Goal: Task Accomplishment & Management: Manage account settings

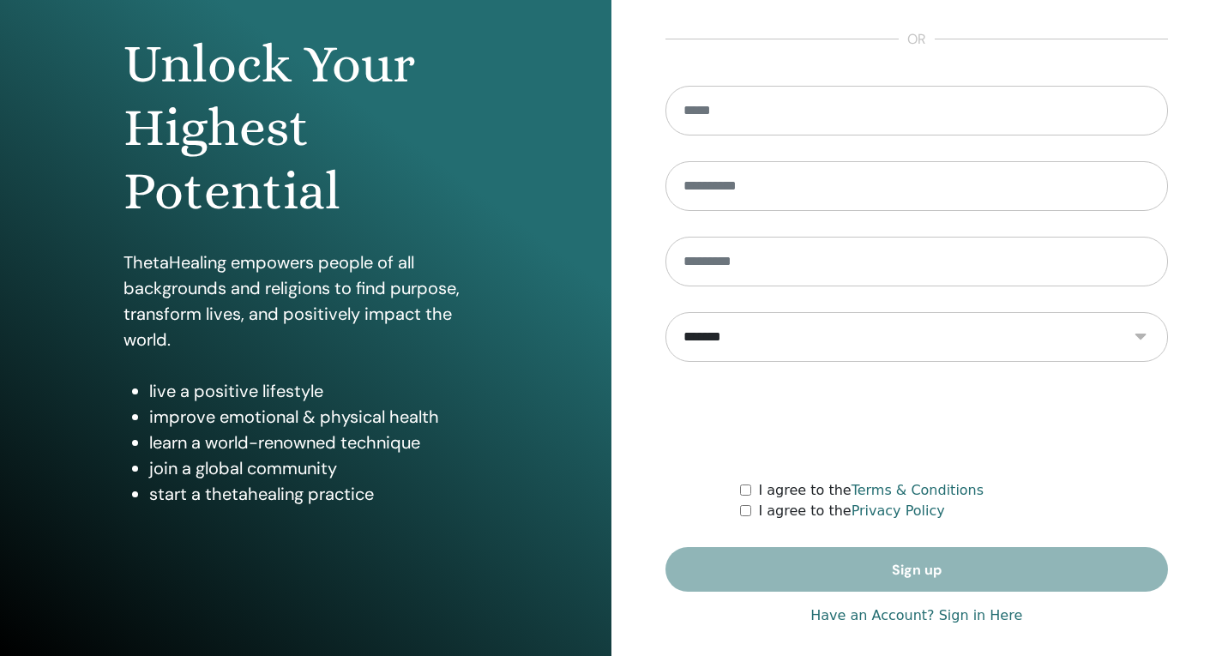
scroll to position [167, 0]
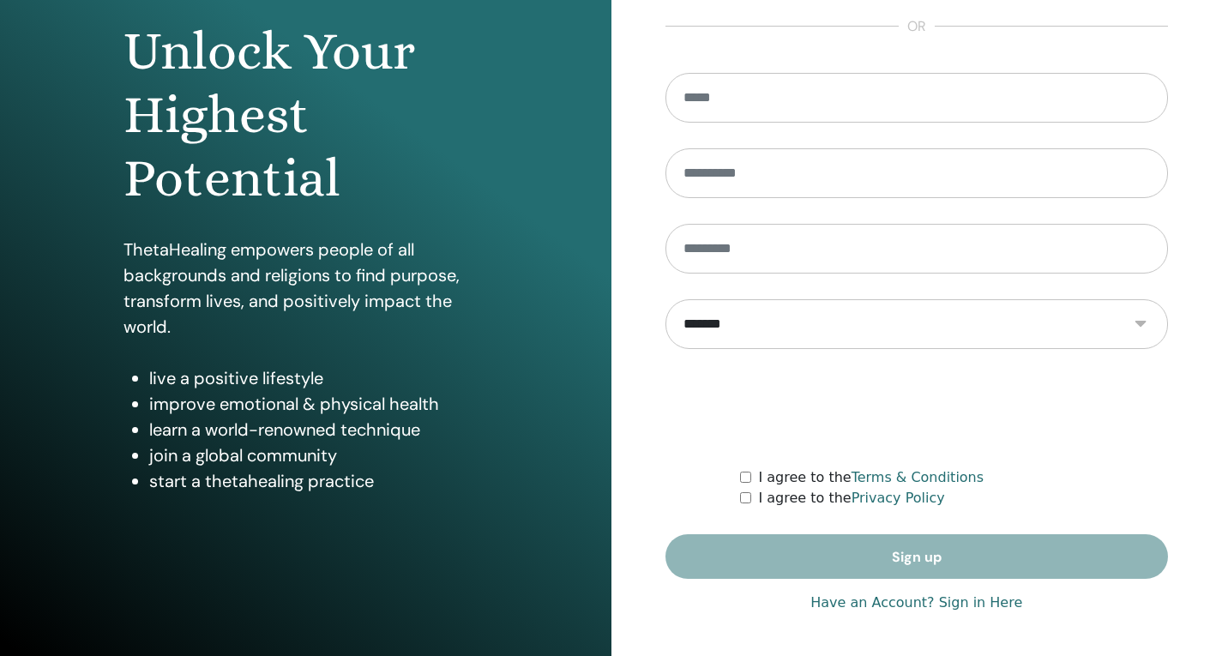
type input "**********"
click at [900, 602] on link "Have an Account? Sign in Here" at bounding box center [916, 602] width 212 height 21
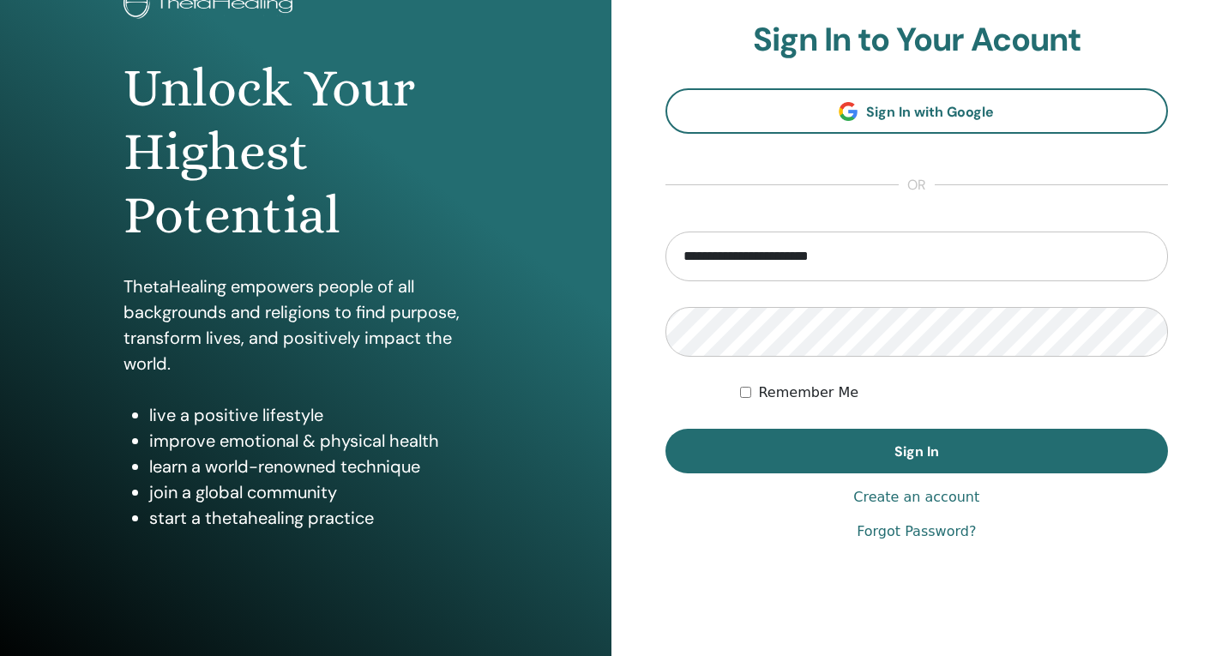
scroll to position [167, 0]
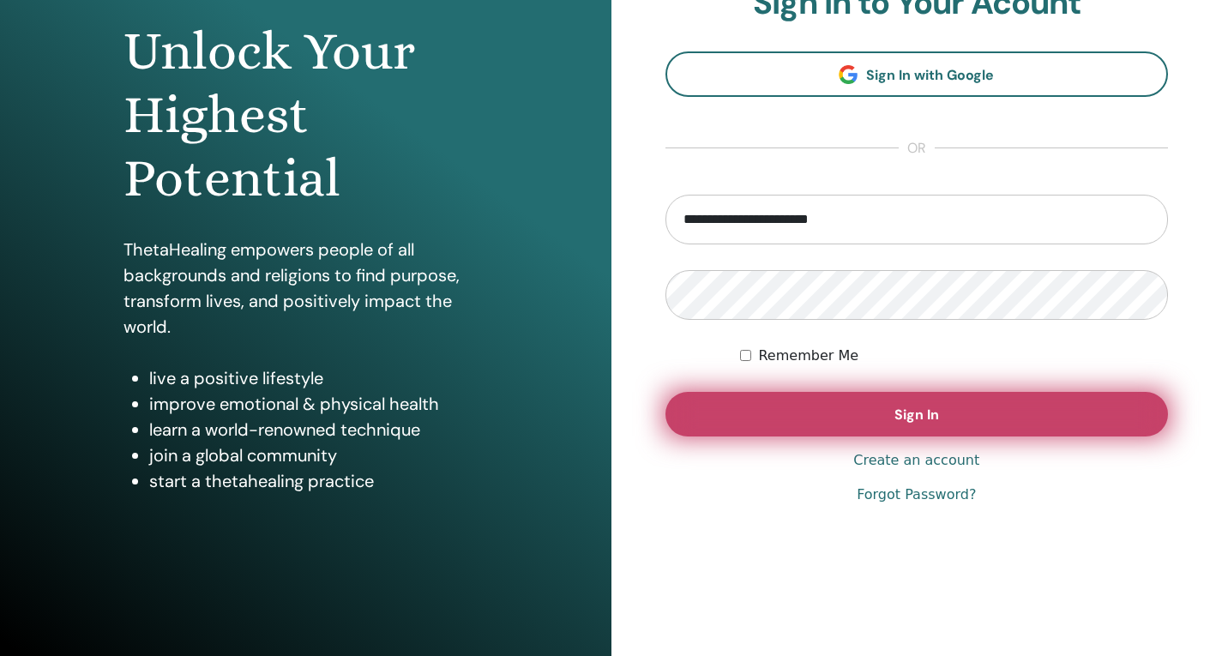
click at [895, 401] on button "Sign In" at bounding box center [916, 414] width 503 height 45
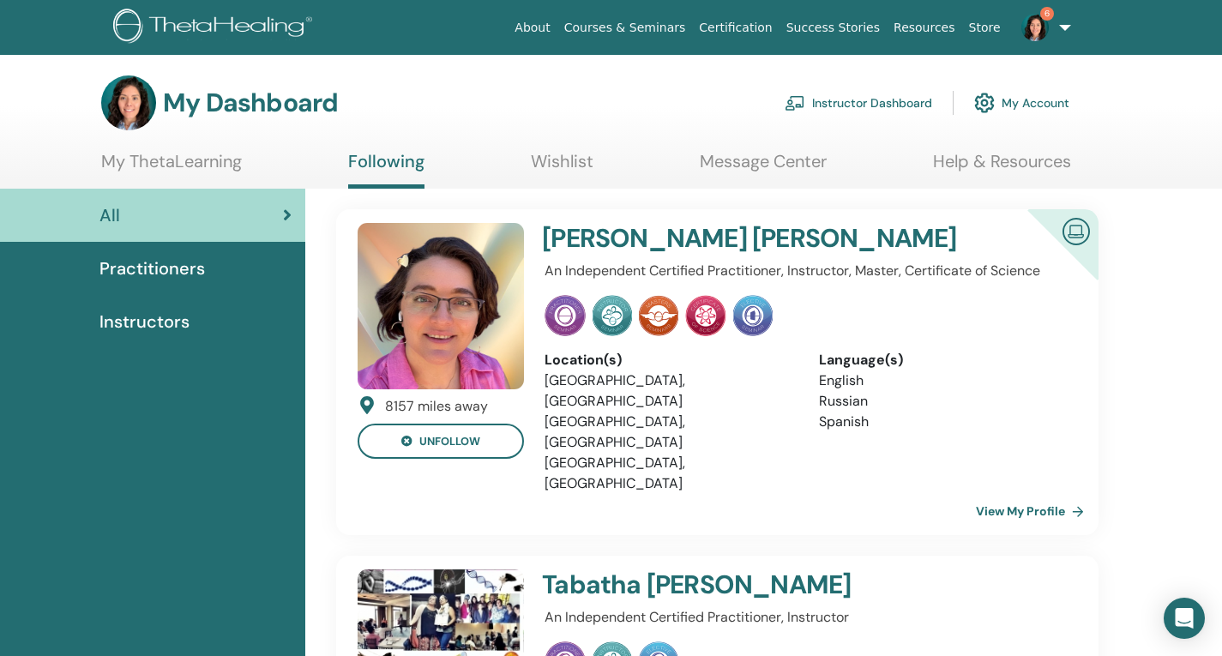
click at [812, 94] on link "Instructor Dashboard" at bounding box center [857, 103] width 147 height 38
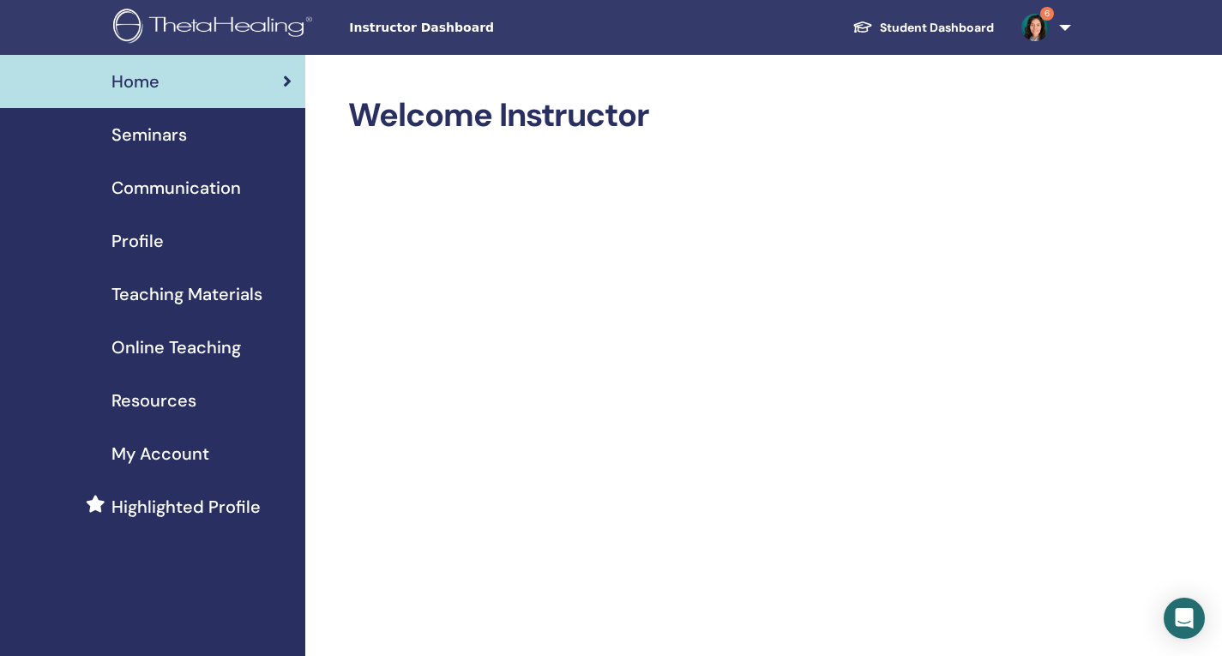
click at [186, 131] on div "Seminars" at bounding box center [153, 135] width 278 height 26
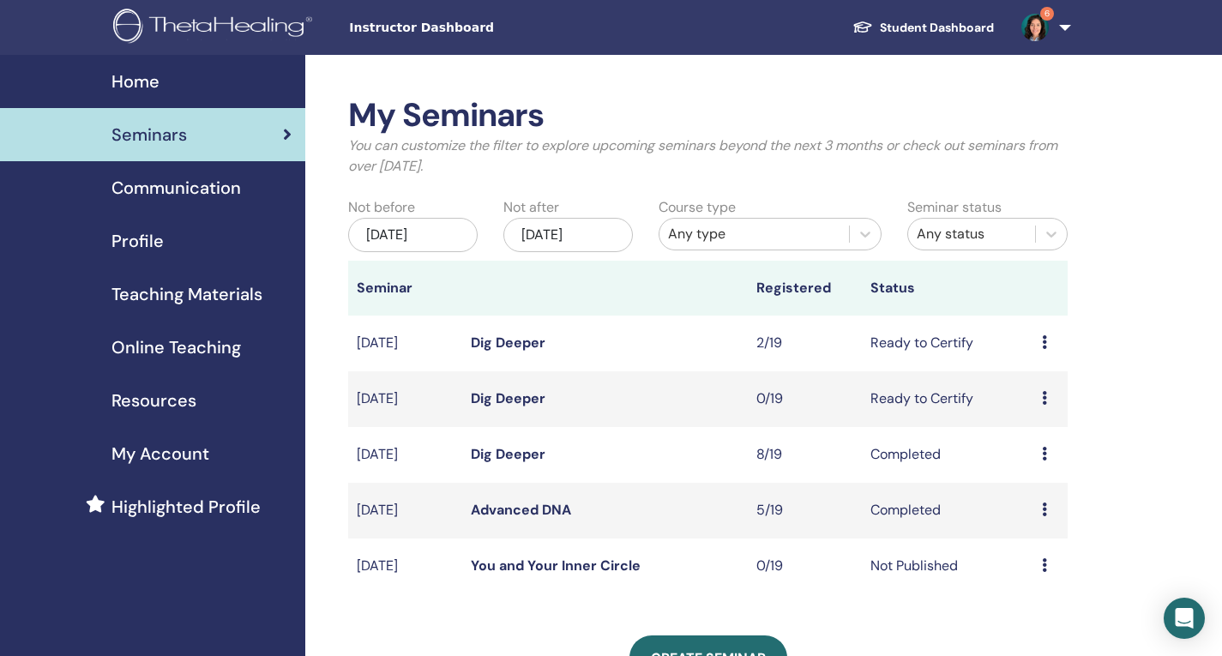
click at [537, 340] on link "Dig Deeper" at bounding box center [508, 343] width 75 height 18
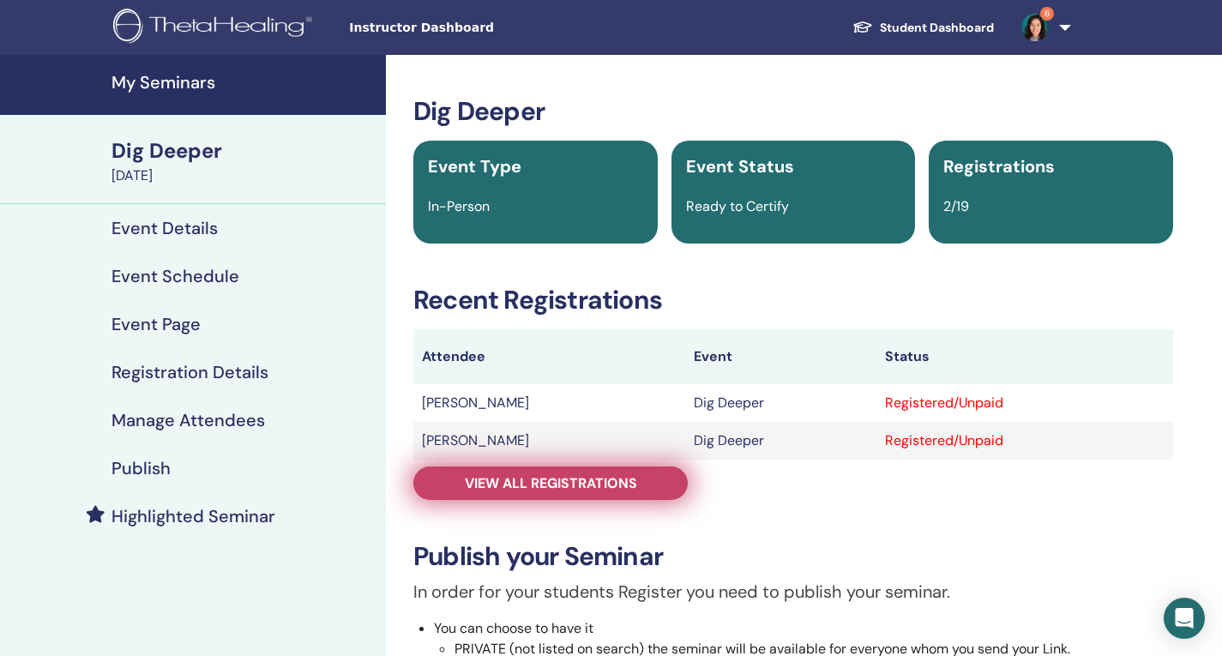
click at [577, 468] on link "View all registrations" at bounding box center [550, 482] width 274 height 33
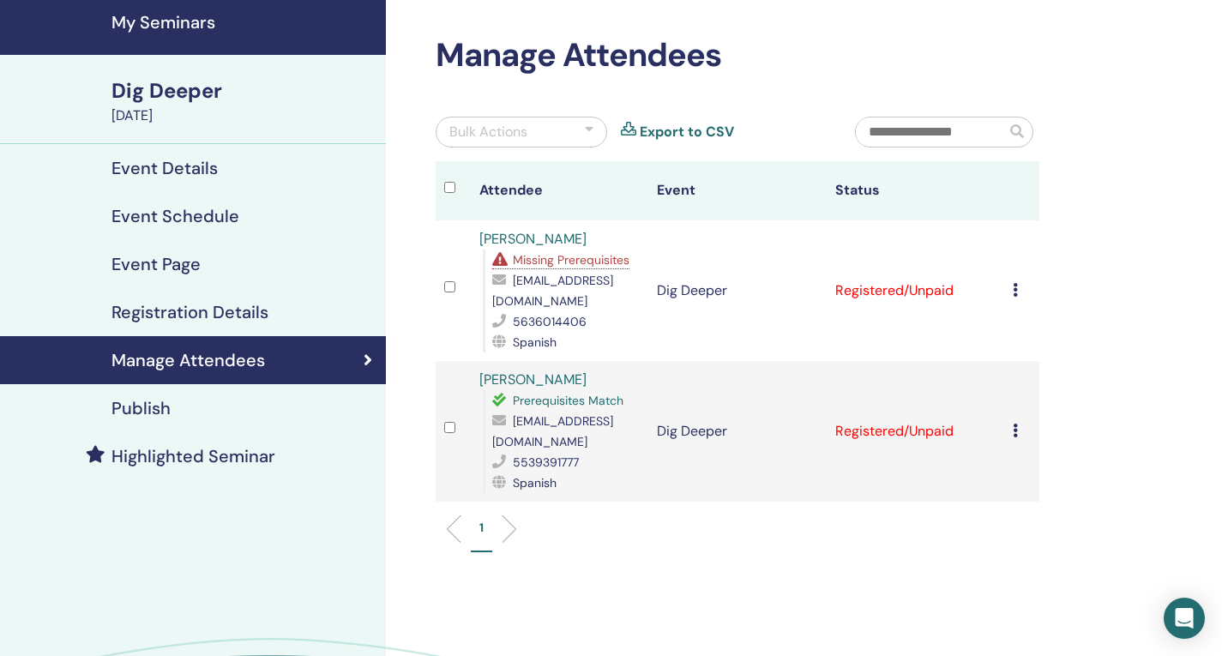
scroll to position [171, 0]
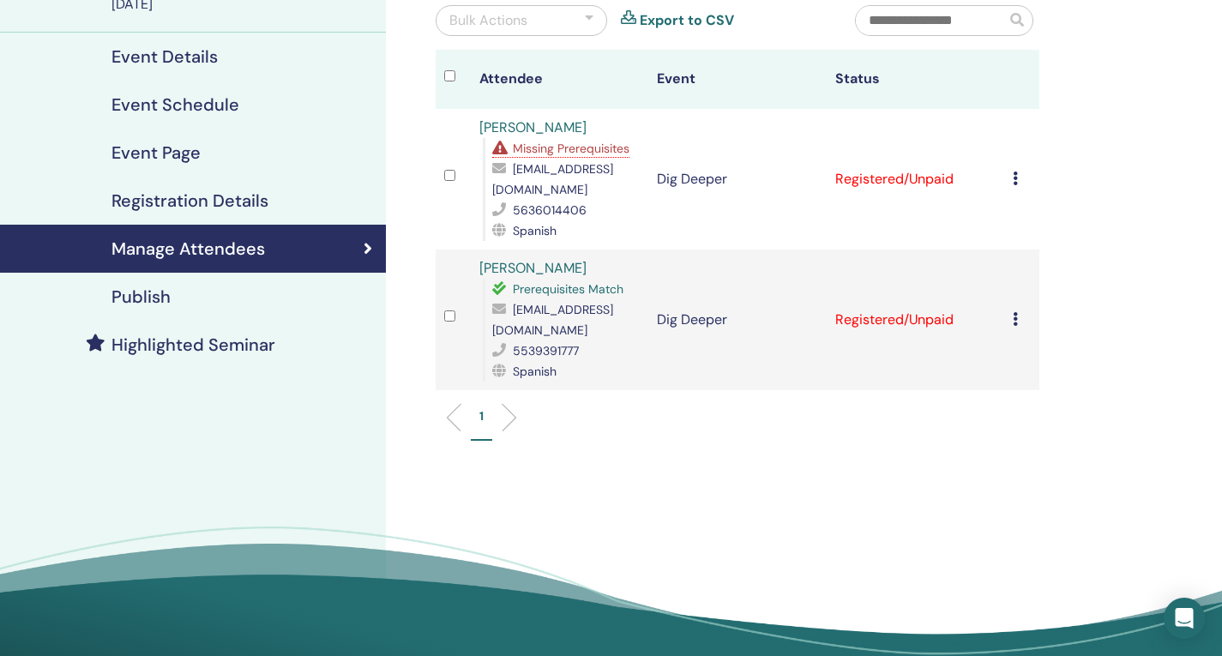
click at [1018, 330] on div "Cancel Registration Do not auto-certify Mark as Paid Mark as Unpaid Mark as Abs…" at bounding box center [1022, 320] width 18 height 21
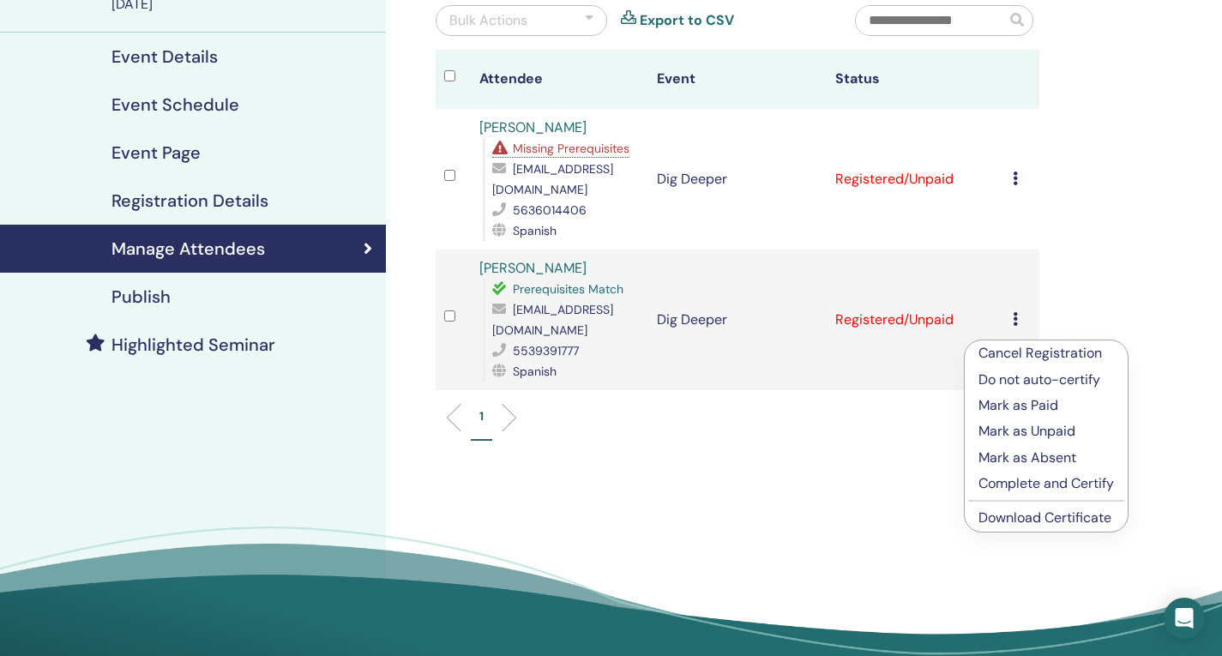
click at [1042, 481] on p "Complete and Certify" at bounding box center [1045, 483] width 135 height 21
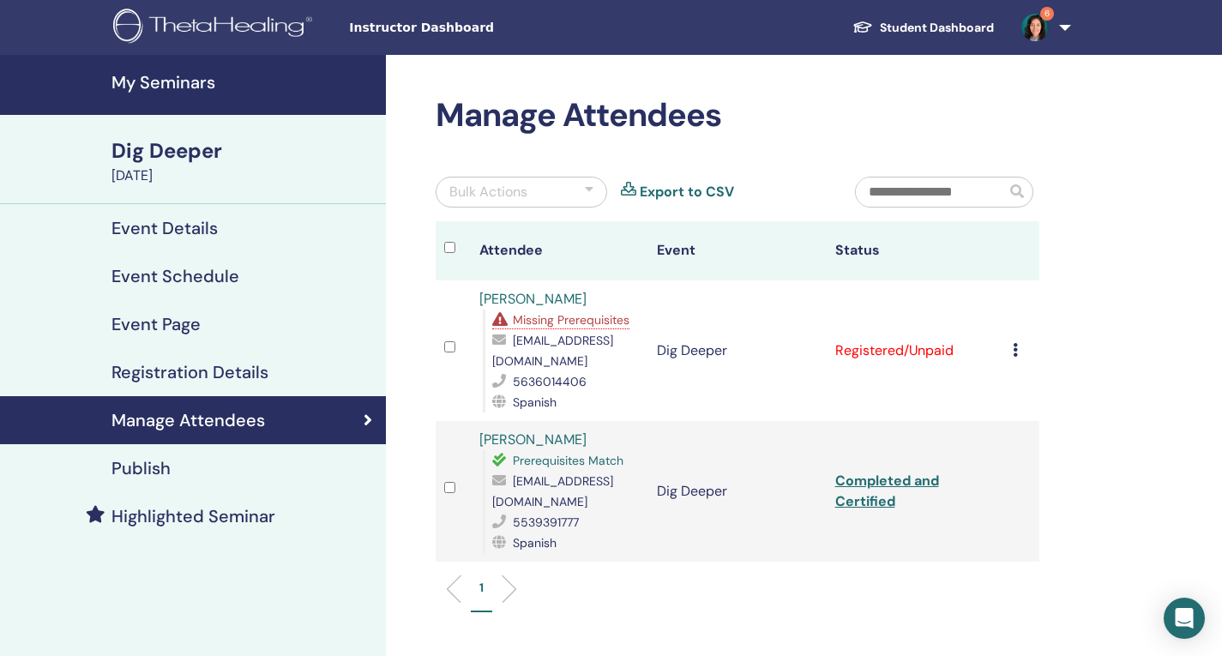
click at [1007, 363] on td "Cancel Registration Do not auto-certify Mark as Paid Mark as Unpaid Mark as Abs…" at bounding box center [1021, 350] width 35 height 141
click at [1013, 357] on icon at bounding box center [1015, 350] width 5 height 14
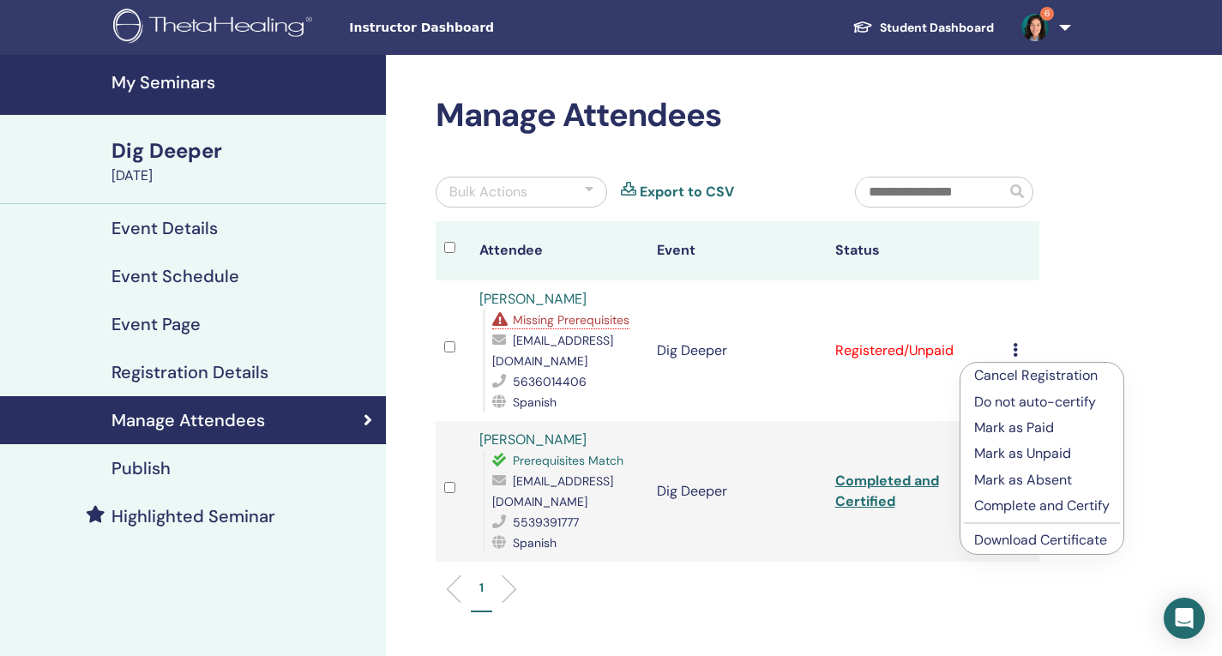
click at [1054, 507] on p "Complete and Certify" at bounding box center [1041, 506] width 135 height 21
